Goal: Task Accomplishment & Management: Use online tool/utility

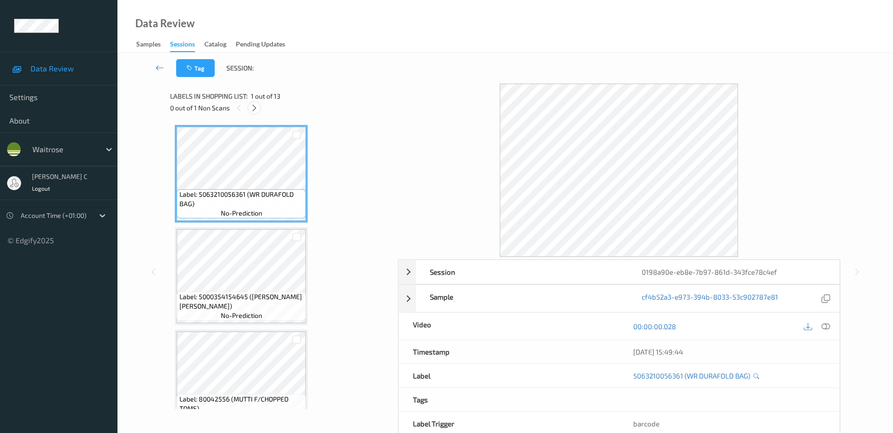
click at [258, 109] on icon at bounding box center [254, 108] width 8 height 8
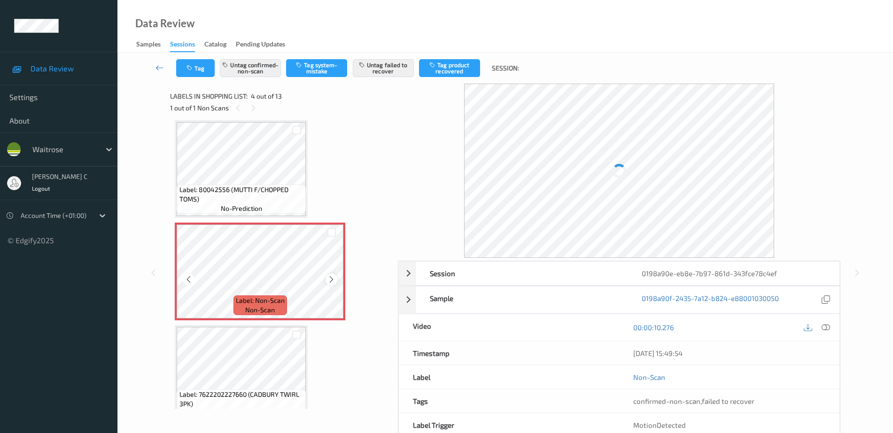
click at [333, 278] on icon at bounding box center [331, 279] width 8 height 8
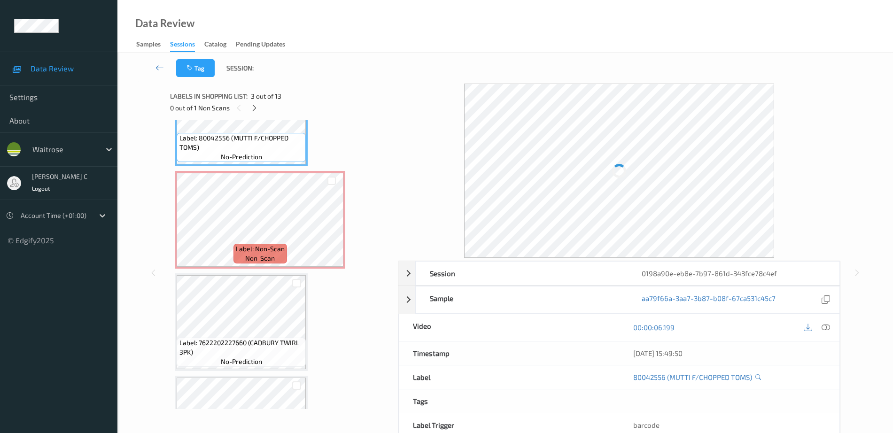
scroll to position [268, 0]
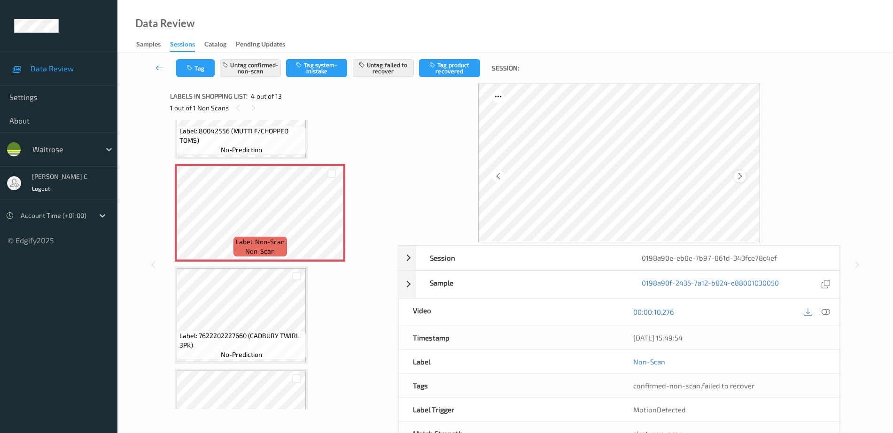
click at [741, 176] on icon at bounding box center [740, 176] width 8 height 8
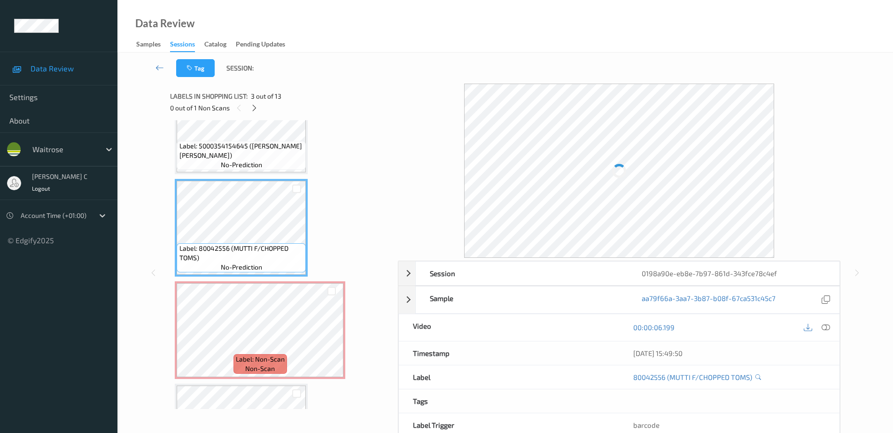
scroll to position [0, 0]
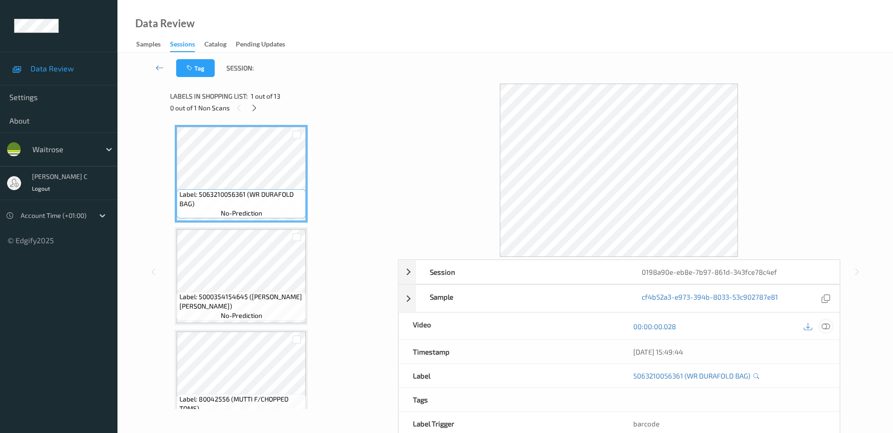
click at [827, 327] on icon at bounding box center [825, 326] width 8 height 8
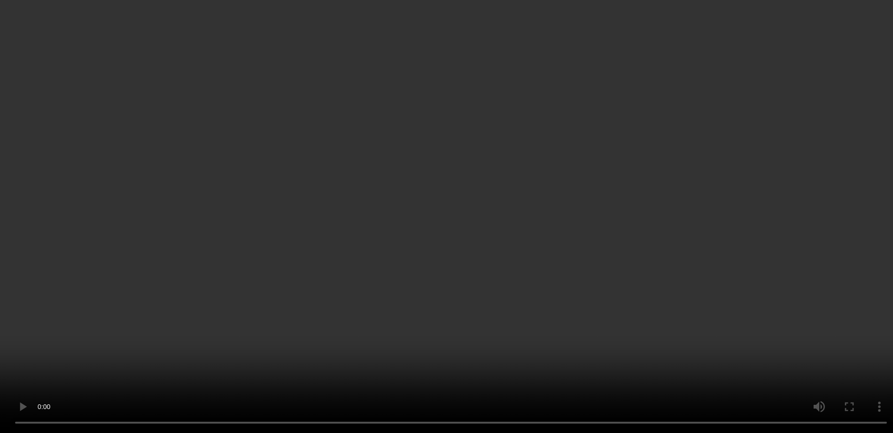
scroll to position [235, 0]
